Goal: Entertainment & Leisure: Consume media (video, audio)

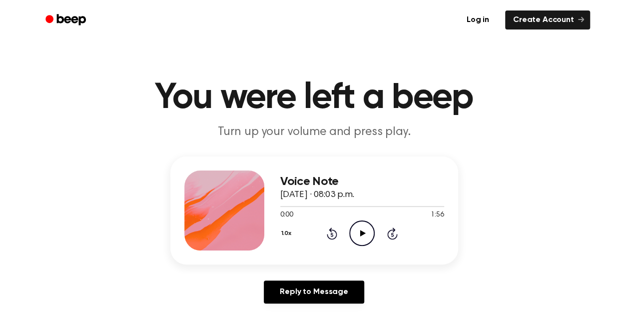
click at [360, 231] on icon at bounding box center [362, 233] width 5 height 6
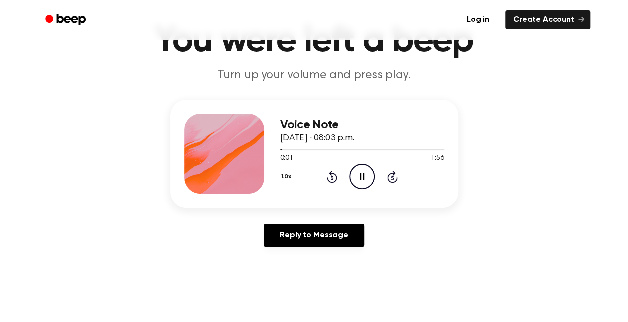
scroll to position [47, 0]
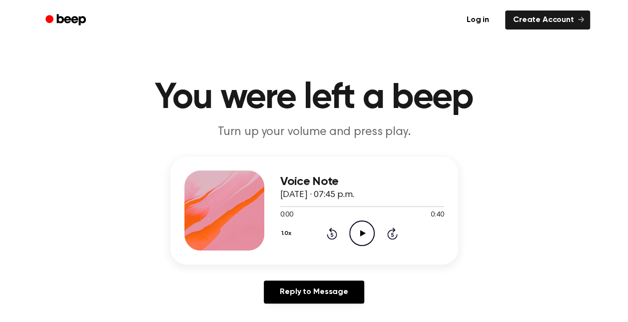
click at [363, 230] on icon "Play Audio" at bounding box center [361, 232] width 25 height 25
click at [363, 243] on icon "Play Audio" at bounding box center [361, 232] width 25 height 25
click at [360, 237] on icon "Play Audio" at bounding box center [361, 232] width 25 height 25
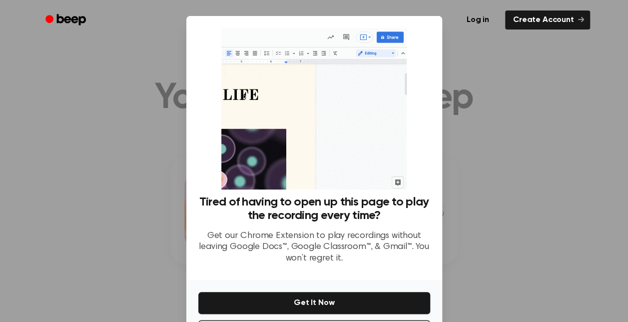
scroll to position [42, 0]
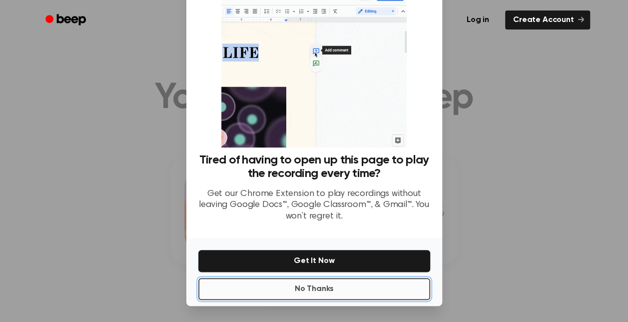
click at [366, 293] on button "No Thanks" at bounding box center [314, 289] width 232 height 22
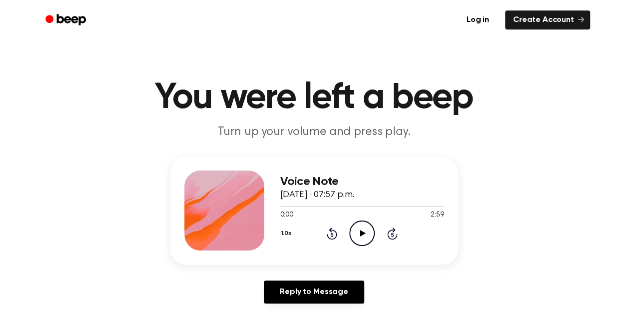
click at [363, 229] on icon "Play Audio" at bounding box center [361, 232] width 25 height 25
click at [362, 231] on icon "Play Audio" at bounding box center [361, 232] width 25 height 25
click at [288, 240] on button "1.0x" at bounding box center [287, 233] width 15 height 17
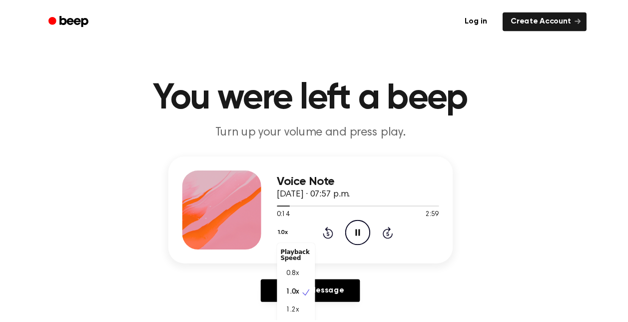
scroll to position [4, 0]
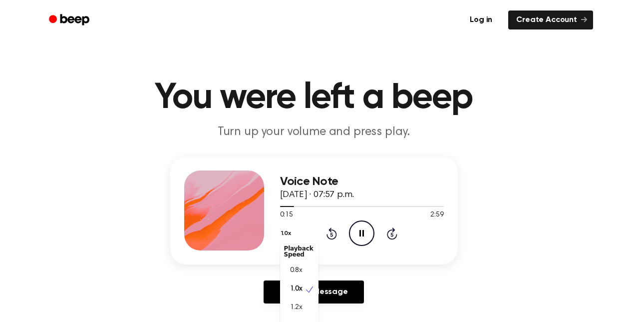
click at [306, 308] on div "1.2x" at bounding box center [299, 307] width 38 height 18
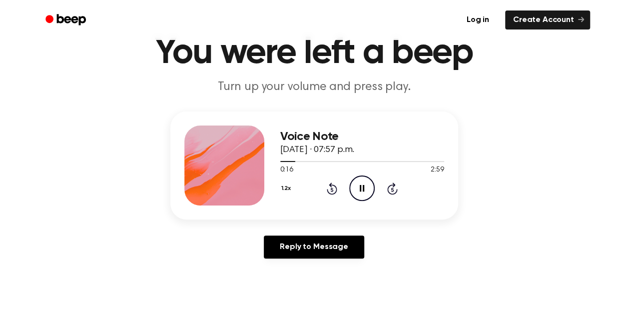
scroll to position [46, 0]
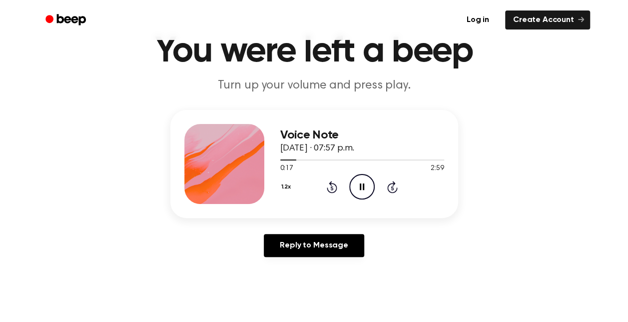
click at [286, 193] on button "1.2x" at bounding box center [287, 186] width 14 height 17
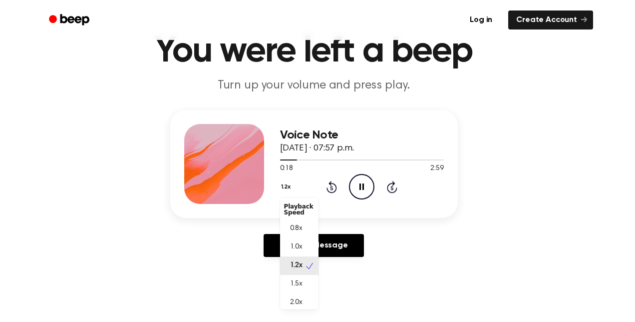
click at [302, 283] on span "1.5x" at bounding box center [296, 284] width 12 height 10
